Goal: Entertainment & Leisure: Consume media (video, audio)

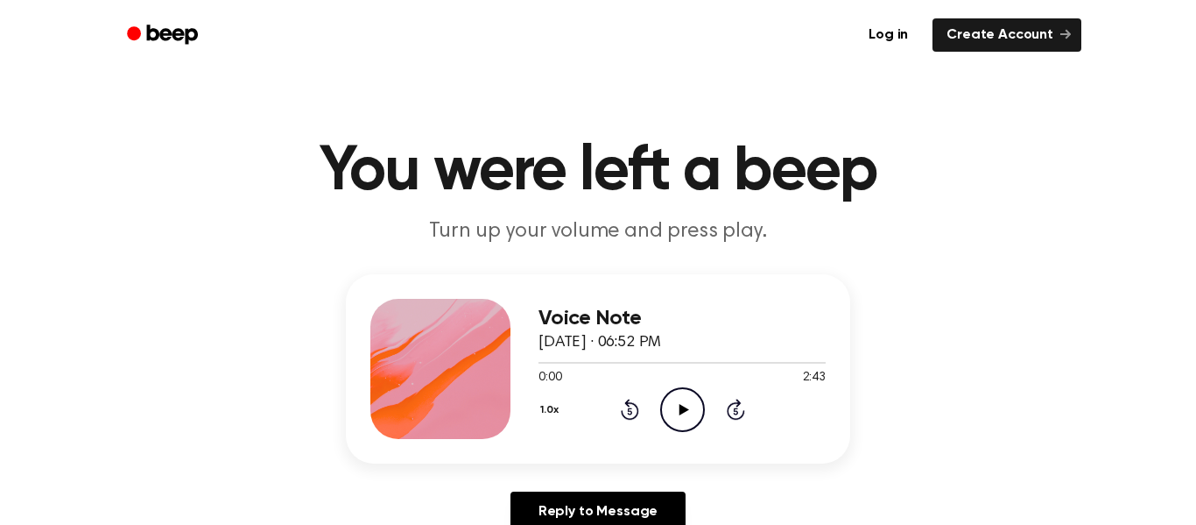
click at [692, 417] on icon "Play Audio" at bounding box center [682, 409] width 45 height 45
click at [692, 417] on icon "Pause Audio" at bounding box center [682, 409] width 45 height 45
click at [692, 417] on icon "Play Audio" at bounding box center [682, 409] width 45 height 45
click at [692, 417] on icon "Pause Audio" at bounding box center [682, 409] width 45 height 45
click at [692, 417] on icon "Play Audio" at bounding box center [682, 409] width 45 height 45
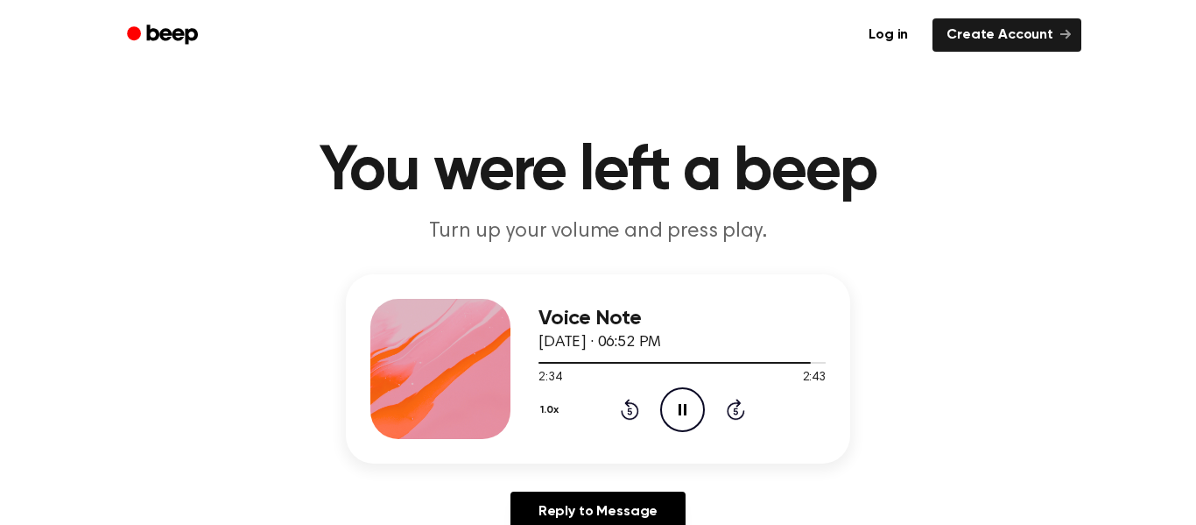
click at [692, 417] on icon "Pause Audio" at bounding box center [682, 409] width 45 height 45
drag, startPoint x: 806, startPoint y: 362, endPoint x: 795, endPoint y: 363, distance: 10.5
click at [795, 363] on div at bounding box center [682, 362] width 287 height 14
click at [679, 419] on icon "Play Audio" at bounding box center [682, 409] width 45 height 45
click at [679, 419] on icon "Pause Audio" at bounding box center [682, 409] width 45 height 45
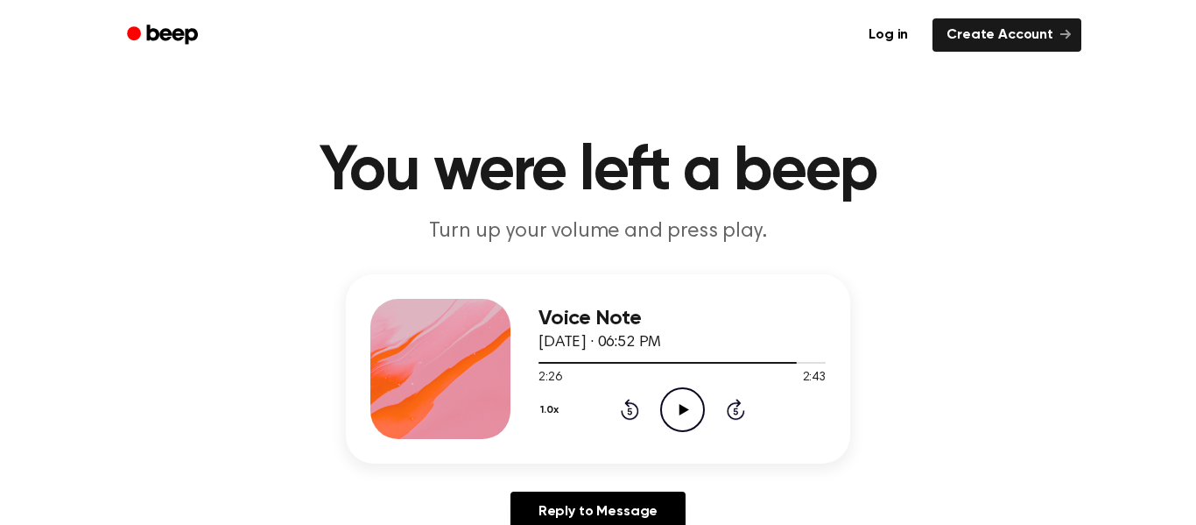
click at [679, 419] on icon "Play Audio" at bounding box center [682, 409] width 45 height 45
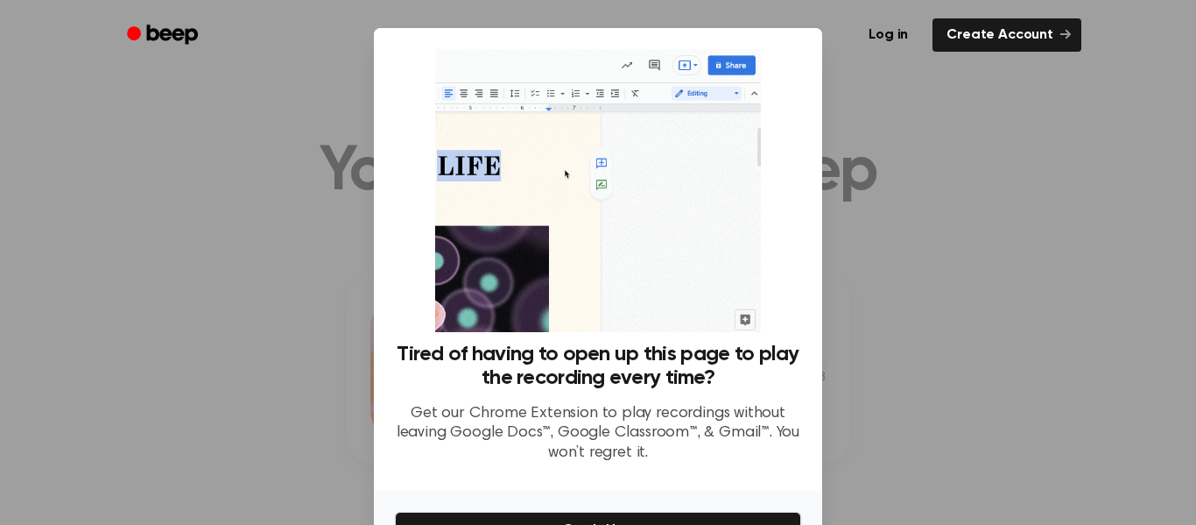
click at [1053, 259] on div at bounding box center [598, 262] width 1196 height 525
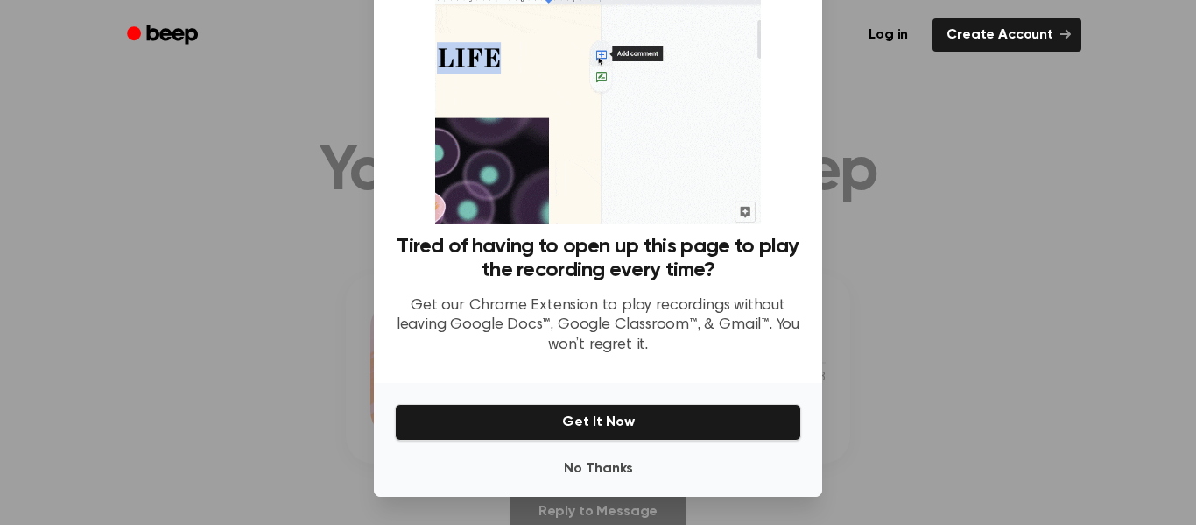
scroll to position [108, 0]
click at [588, 468] on button "No Thanks" at bounding box center [598, 468] width 406 height 35
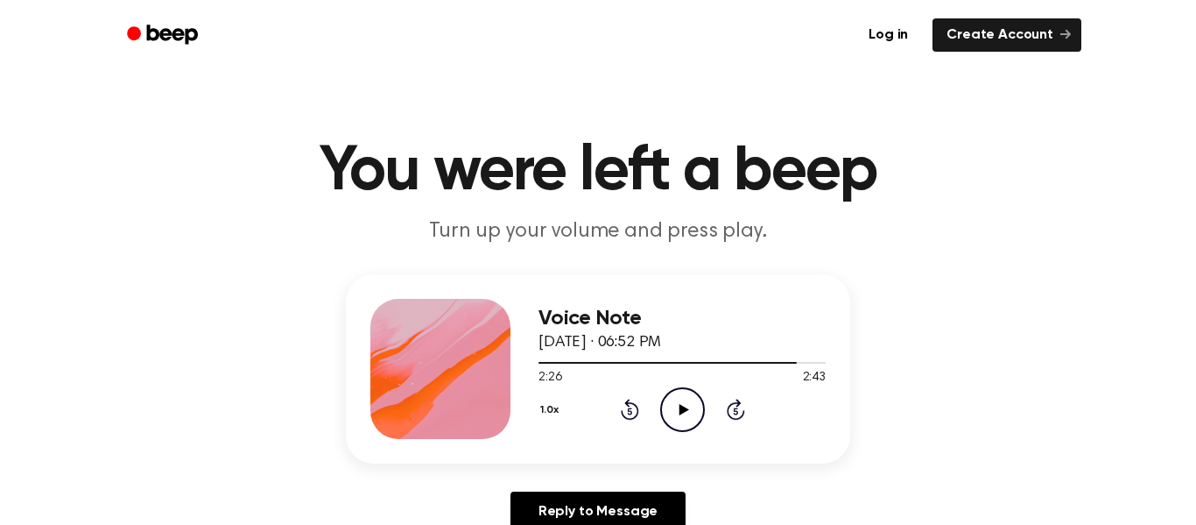
click at [666, 419] on icon "Play Audio" at bounding box center [682, 409] width 45 height 45
